Goal: Task Accomplishment & Management: Manage account settings

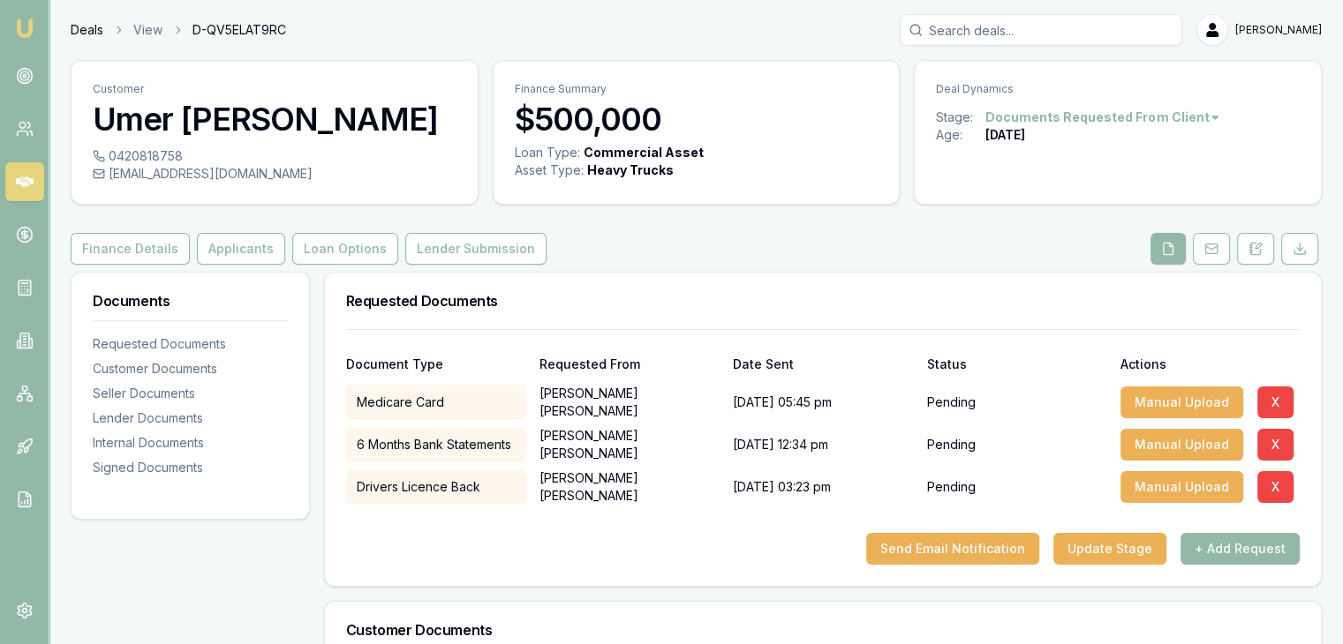
click at [91, 27] on link "Deals" at bounding box center [87, 30] width 33 height 18
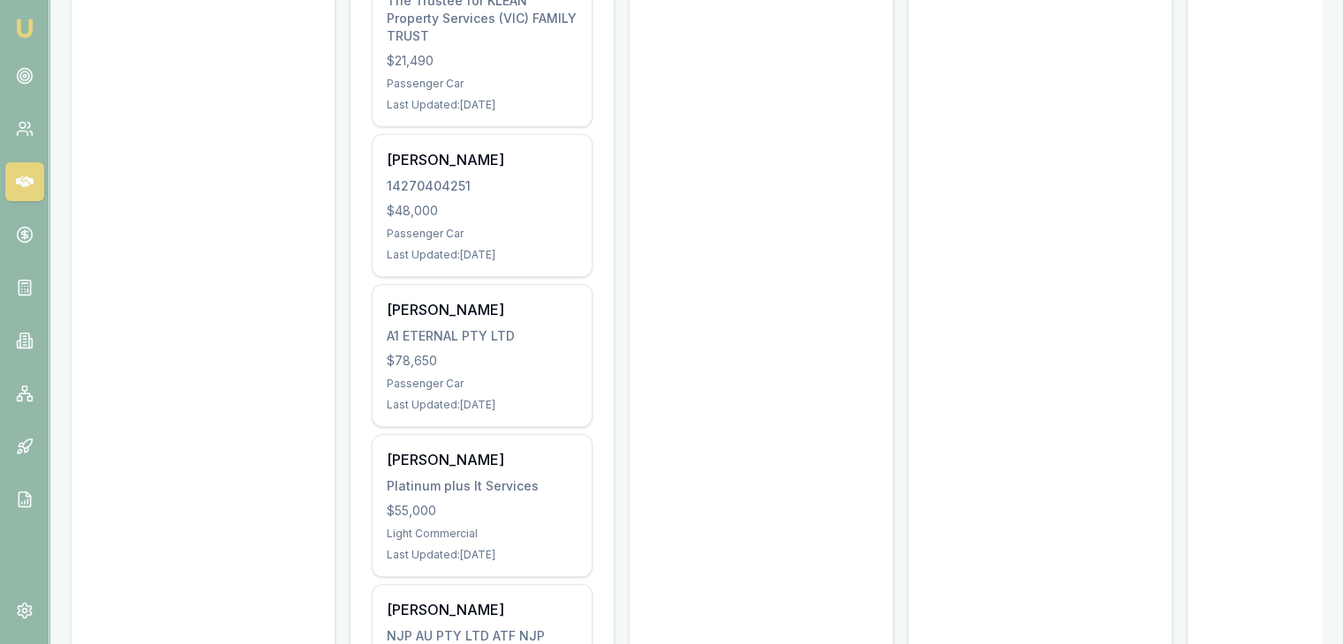
scroll to position [614, 0]
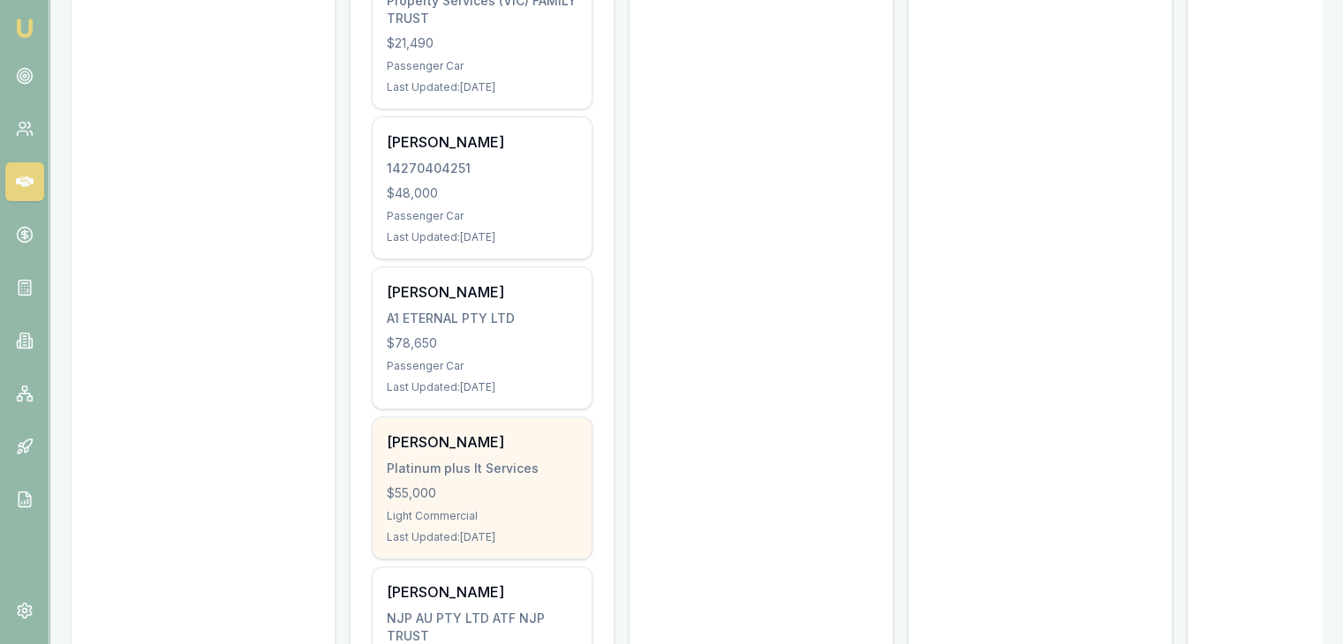
click at [524, 481] on div "Jankibahen Patel Platinum plus It Services $55,000 Light Commercial Last Update…" at bounding box center [482, 488] width 219 height 141
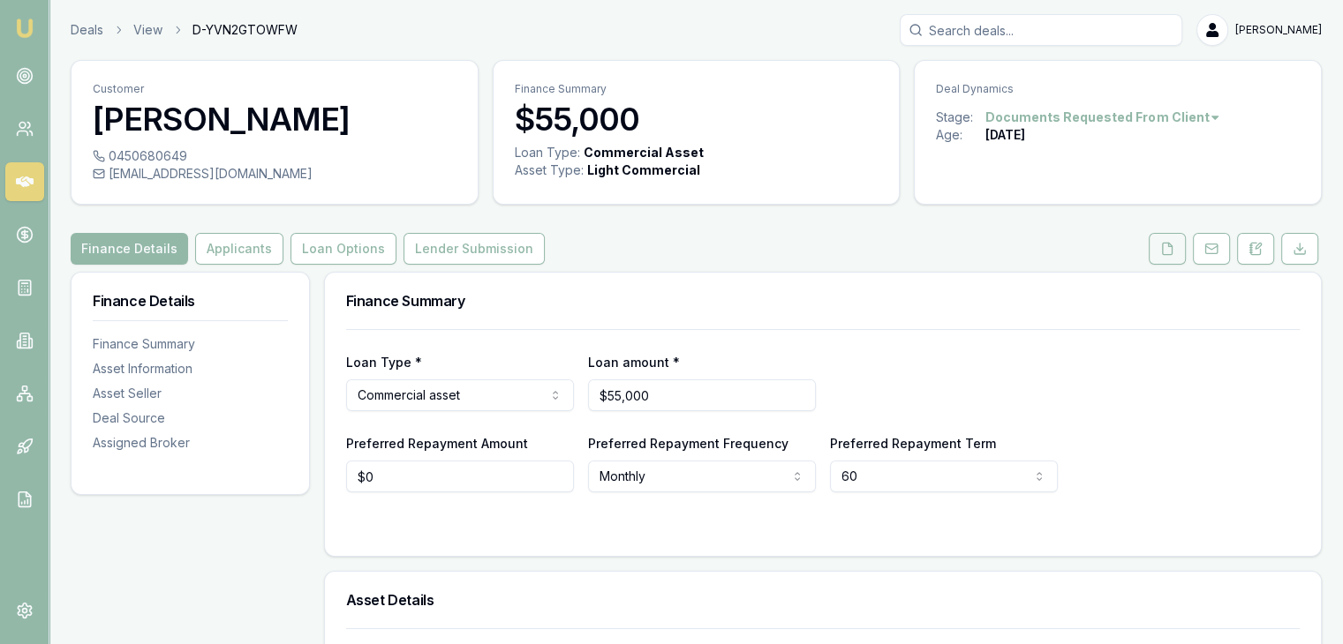
click at [1169, 245] on polyline at bounding box center [1170, 245] width 4 height 4
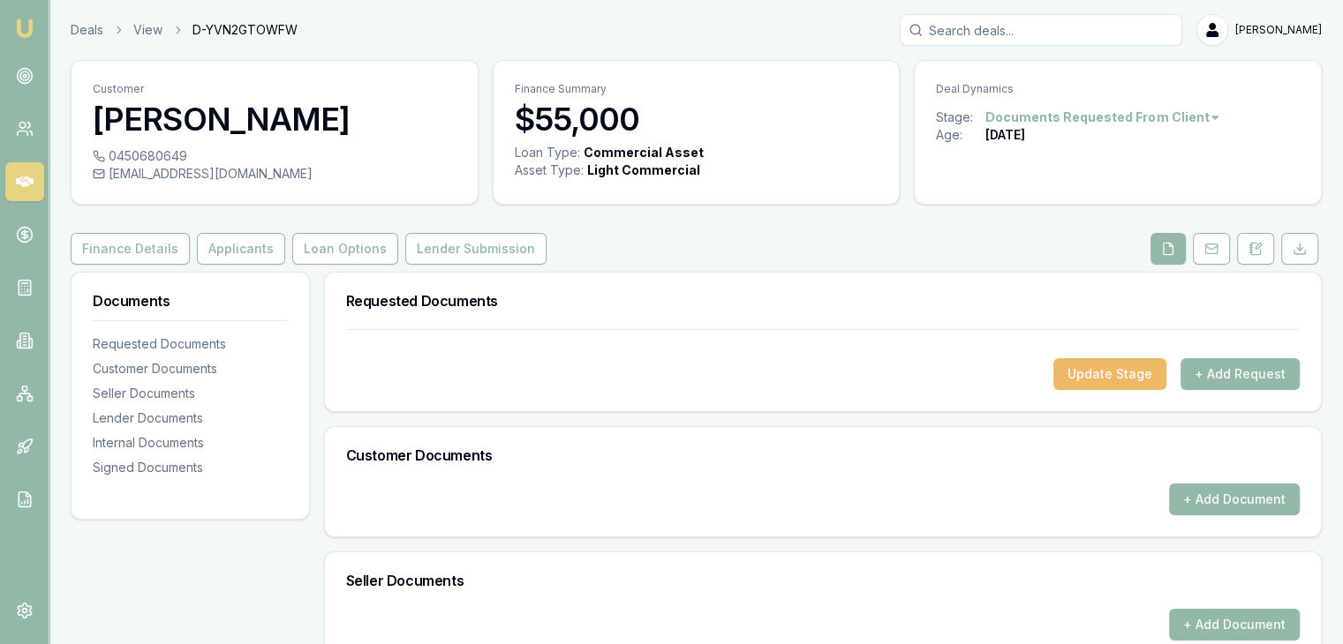
click at [1140, 370] on button "Update Stage" at bounding box center [1109, 374] width 113 height 32
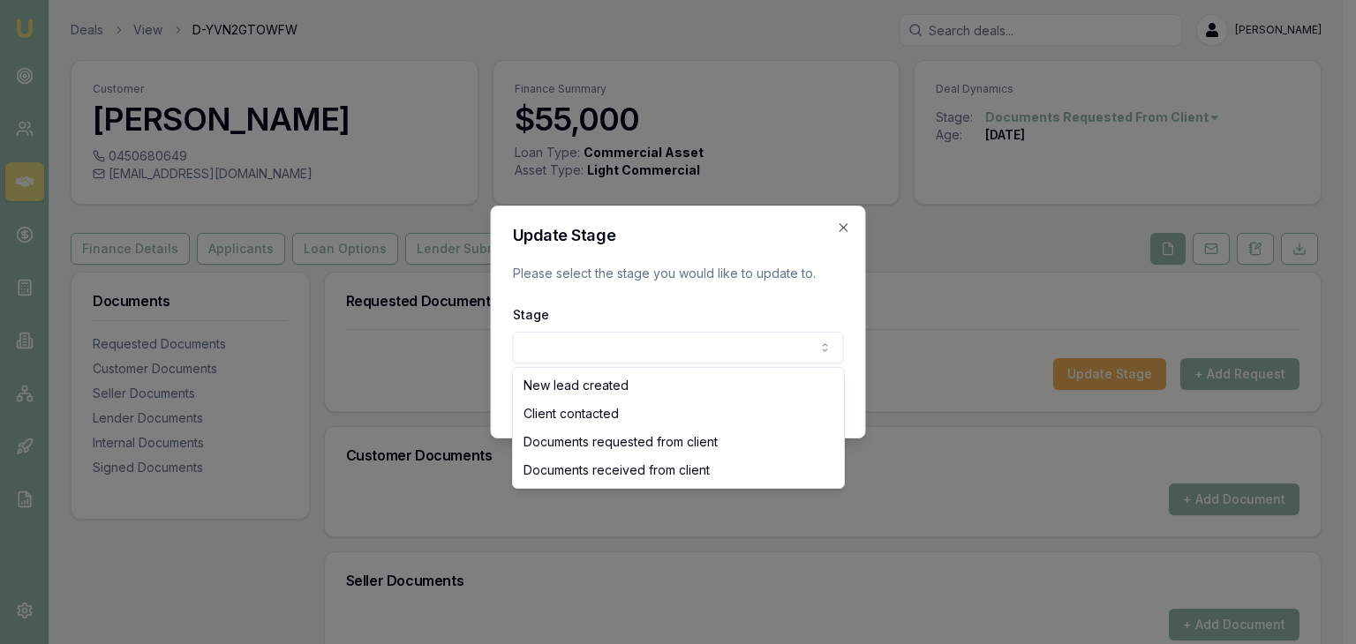
click at [830, 346] on body "Emu Broker Deals View D-YVN2GTOWFW Pinkesh Patel Toggle Menu Customer Jankibahe…" at bounding box center [671, 322] width 1343 height 644
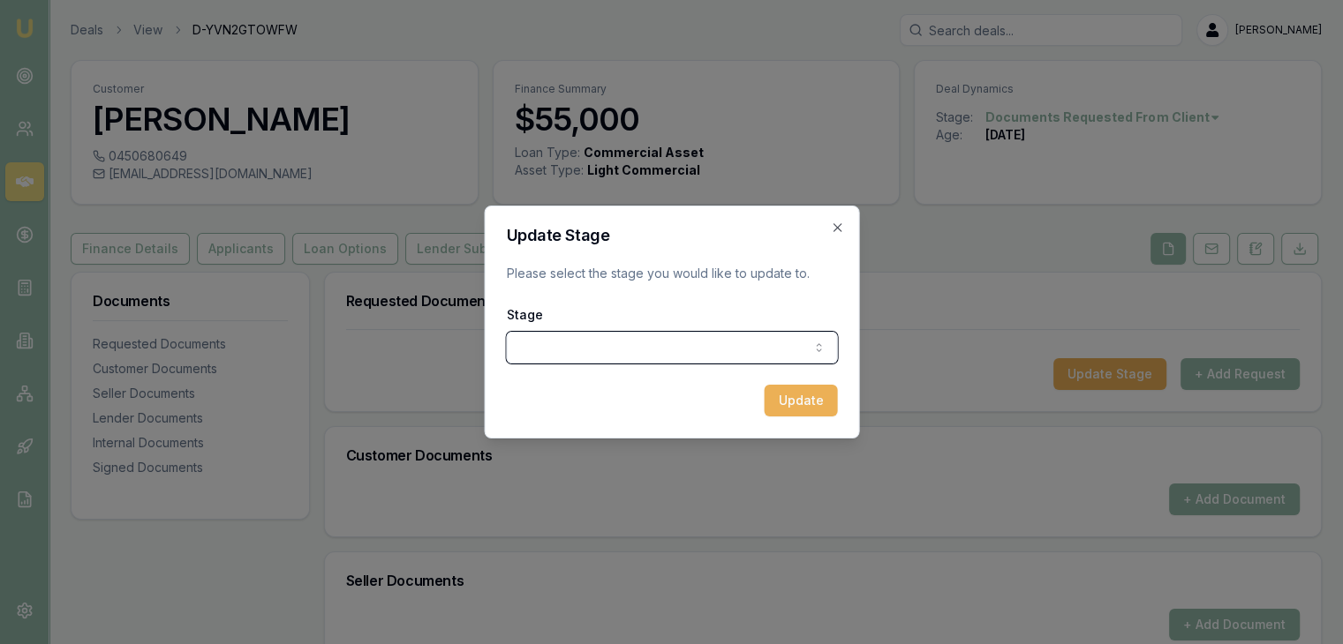
click at [1038, 262] on div at bounding box center [671, 322] width 1343 height 644
click at [844, 227] on div "Update Stage Please select the stage you would like to update to. Stage New lea…" at bounding box center [671, 322] width 375 height 233
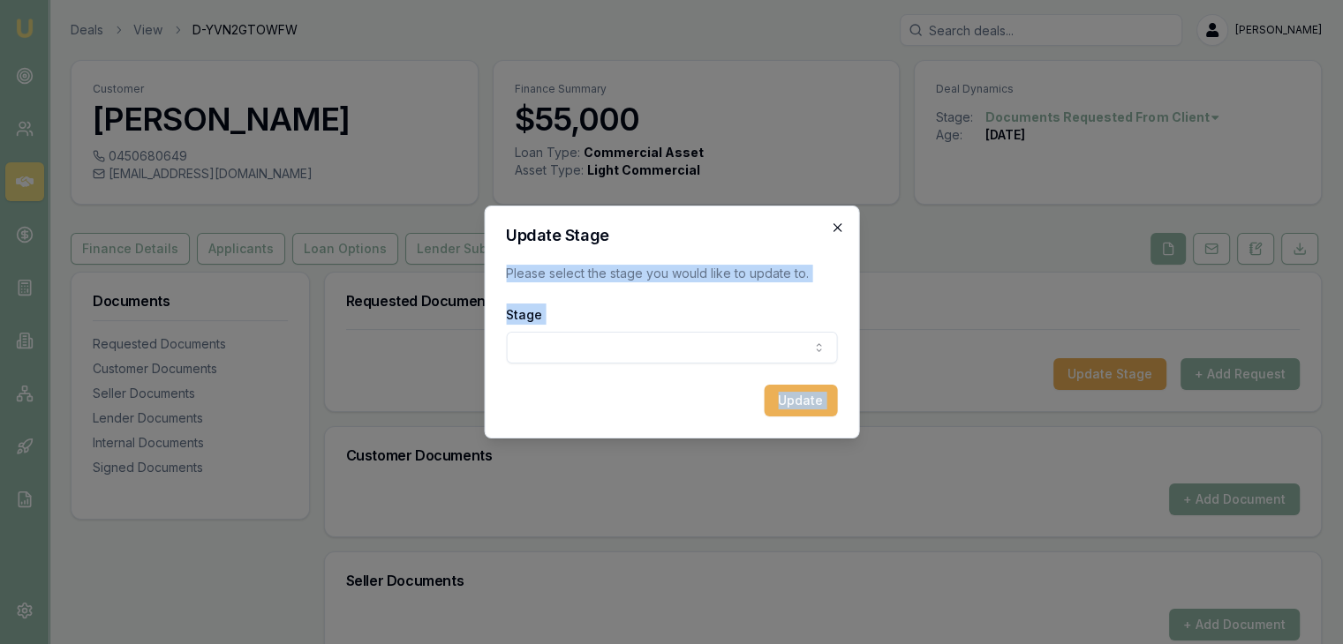
click at [844, 227] on icon "button" at bounding box center [837, 228] width 14 height 14
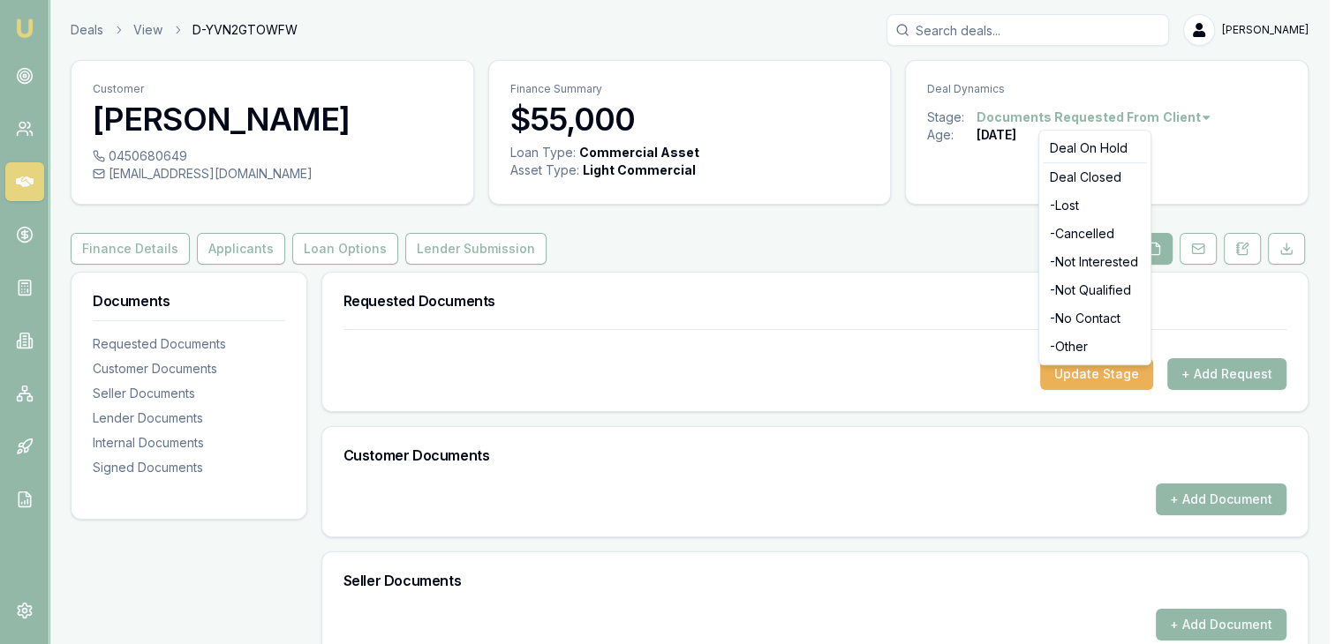
click at [1197, 124] on html "Emu Broker Deals View D-YVN2GTOWFW Pinkesh Patel Toggle Menu Customer Jankibahe…" at bounding box center [671, 322] width 1343 height 644
click at [1074, 243] on div "- Cancelled" at bounding box center [1094, 234] width 104 height 28
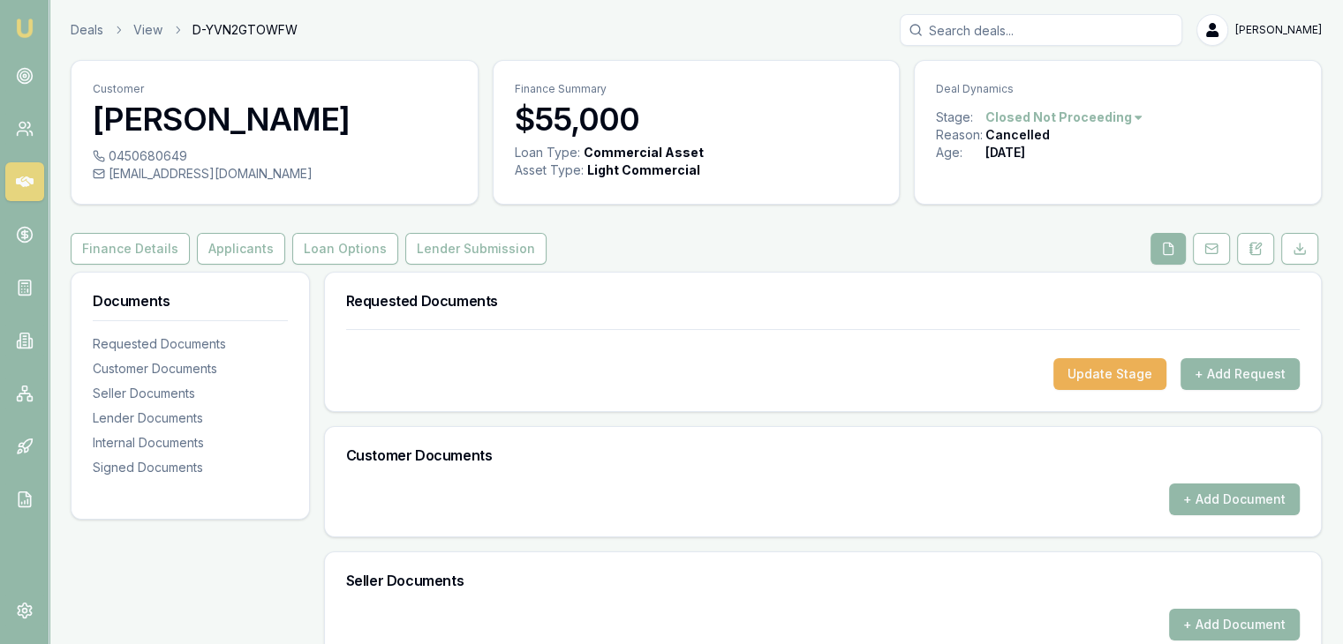
click at [14, 23] on img at bounding box center [24, 28] width 21 height 21
